Goal: Information Seeking & Learning: Learn about a topic

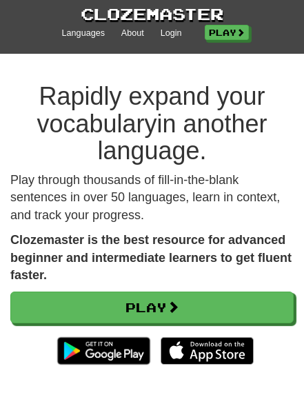
click at [245, 33] on span at bounding box center [241, 32] width 8 height 8
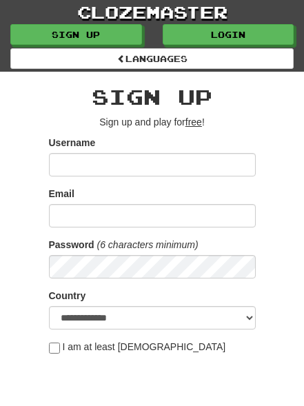
click at [259, 32] on link "Login" at bounding box center [229, 34] width 132 height 21
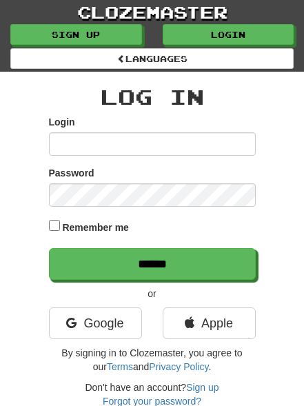
click at [122, 330] on link "Google" at bounding box center [95, 324] width 93 height 32
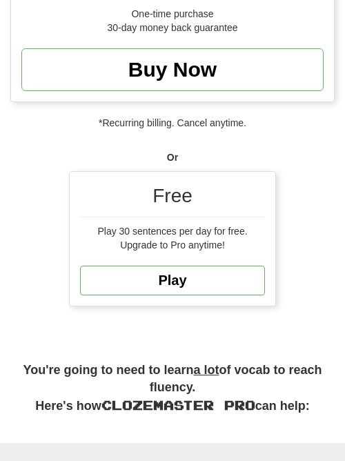
scroll to position [739, 0]
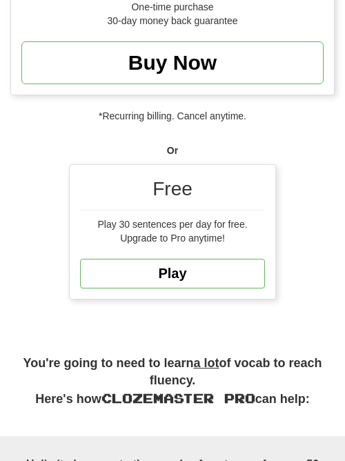
click at [234, 270] on link "Play" at bounding box center [172, 274] width 185 height 30
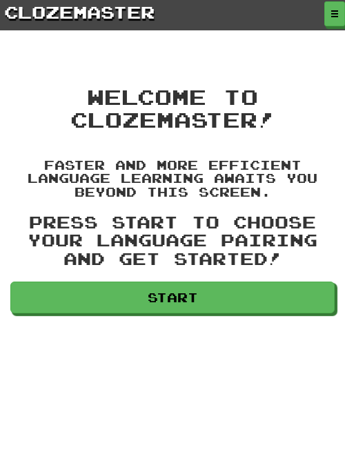
click at [252, 307] on link "Start" at bounding box center [172, 297] width 324 height 32
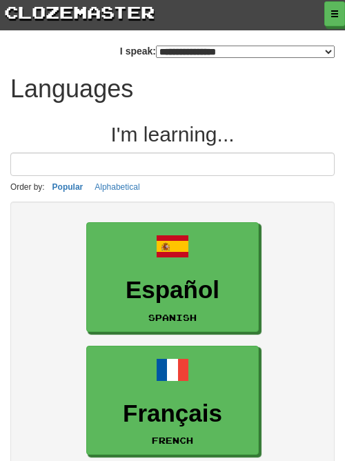
select select "*******"
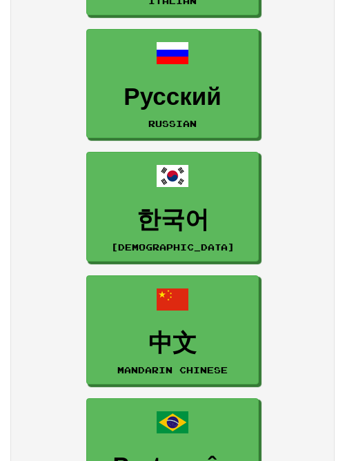
scroll to position [811, 0]
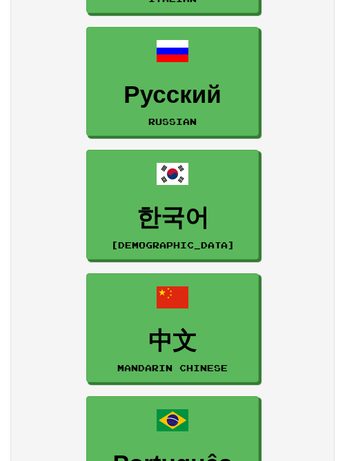
click at [243, 203] on link "한국어 Korean" at bounding box center [172, 205] width 172 height 110
